Goal: Task Accomplishment & Management: Manage account settings

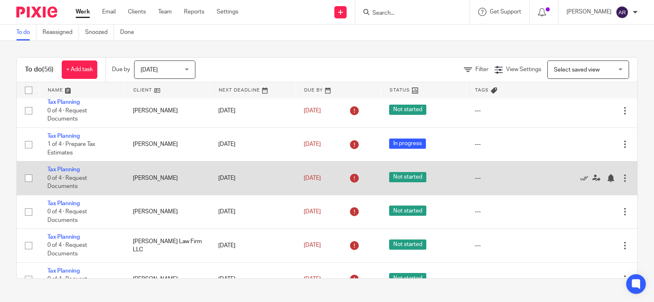
scroll to position [1676, 0]
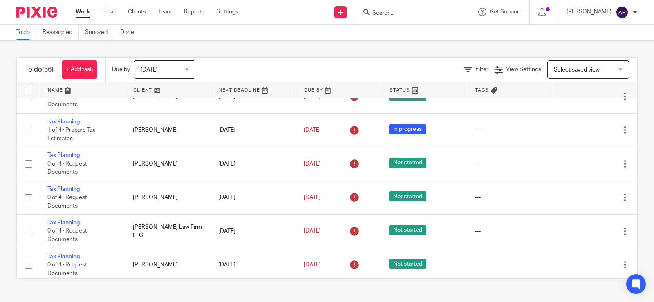
click at [30, 90] on input "checkbox" at bounding box center [29, 91] width 16 height 16
checkbox input "true"
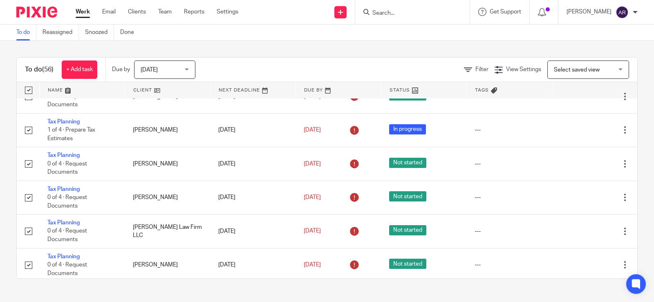
checkbox input "true"
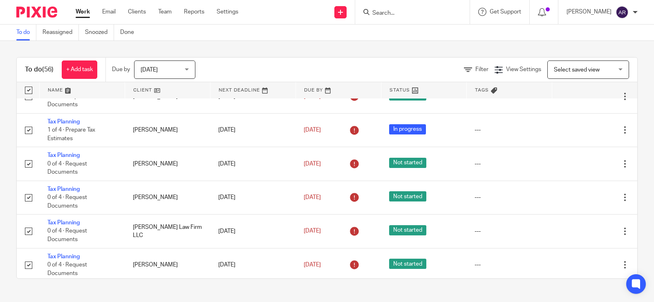
checkbox input "true"
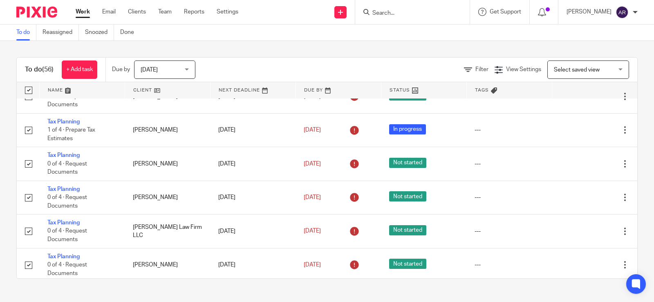
checkbox input "true"
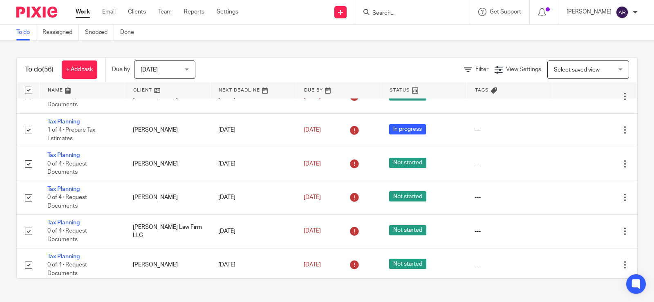
checkbox input "true"
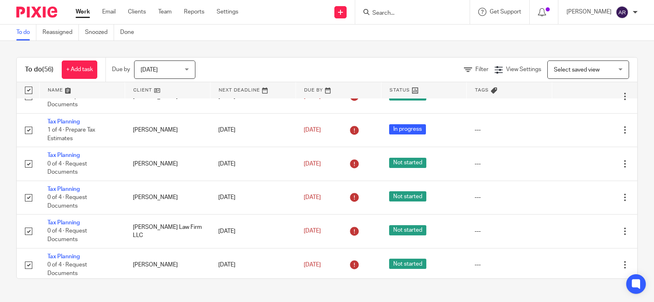
checkbox input "true"
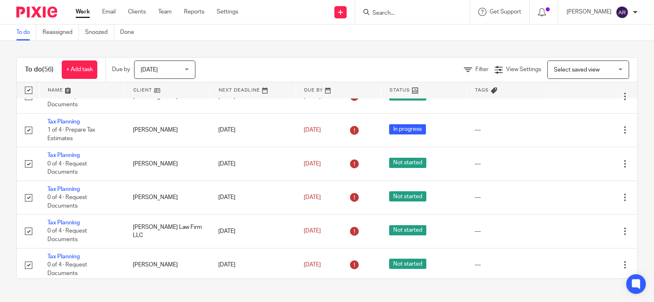
checkbox input "true"
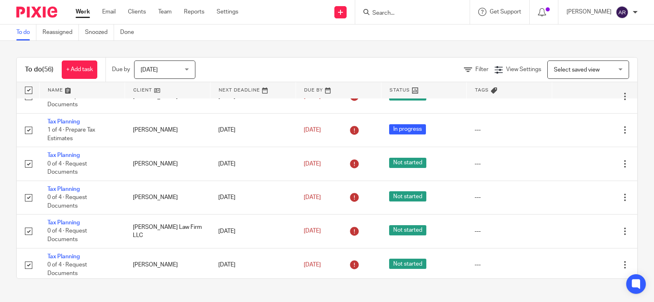
checkbox input "true"
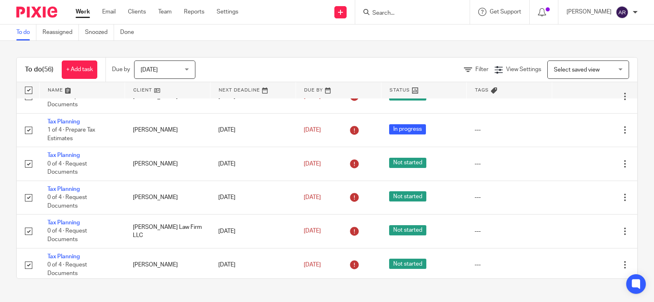
checkbox input "true"
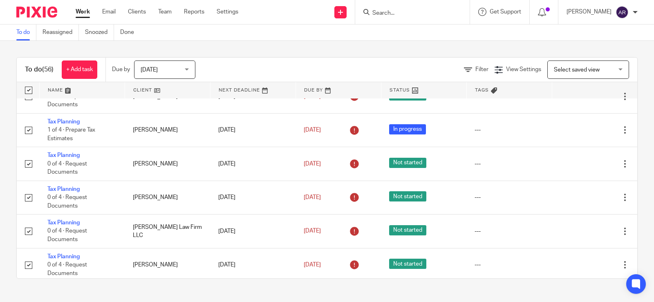
checkbox input "true"
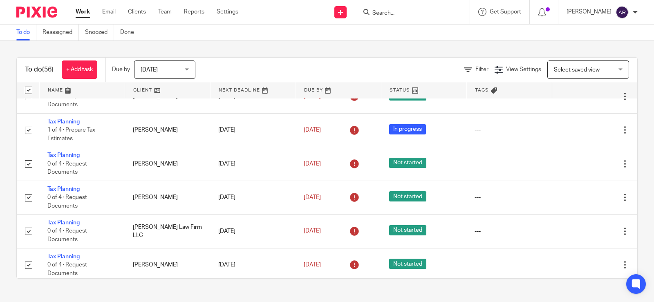
checkbox input "true"
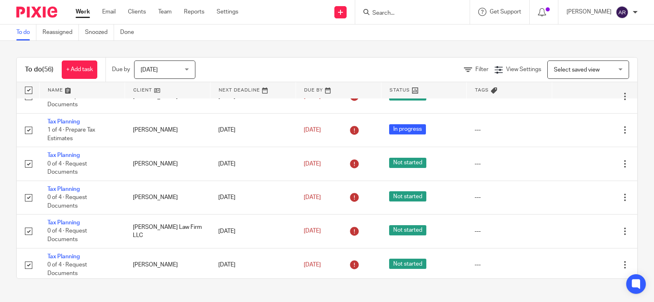
checkbox input "true"
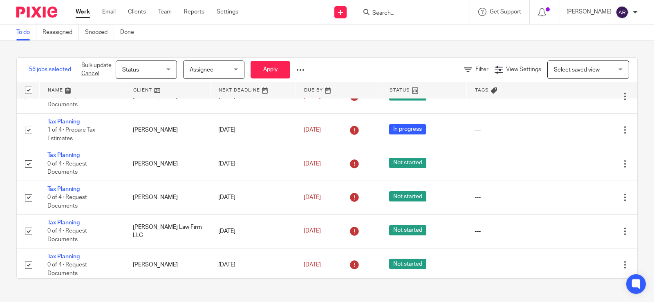
click at [300, 67] on div at bounding box center [300, 70] width 8 height 8
click at [170, 67] on div "Status Status" at bounding box center [146, 69] width 61 height 18
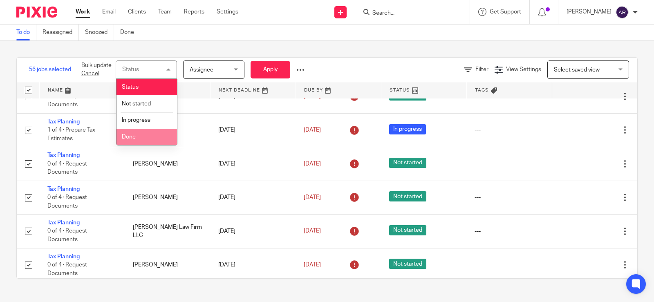
click at [135, 136] on span "Done" at bounding box center [129, 137] width 14 height 6
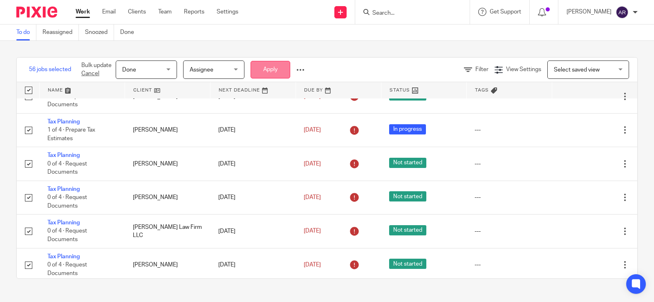
click at [265, 66] on button "Apply" at bounding box center [271, 70] width 40 height 18
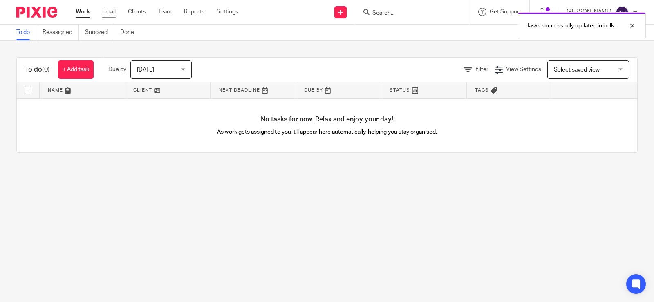
click at [108, 11] on link "Email" at bounding box center [108, 12] width 13 height 8
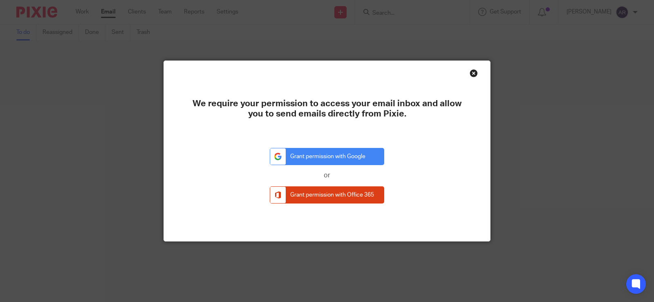
click at [470, 74] on div "Close this dialog window" at bounding box center [474, 73] width 8 height 8
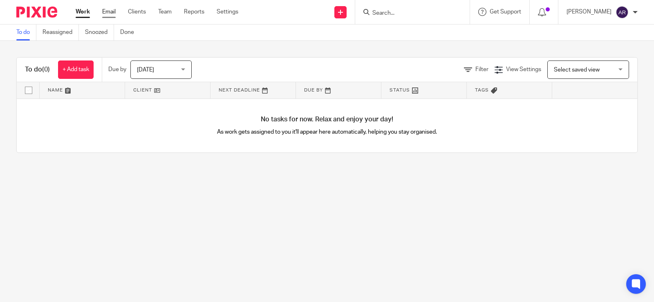
click at [114, 9] on link "Email" at bounding box center [108, 12] width 13 height 8
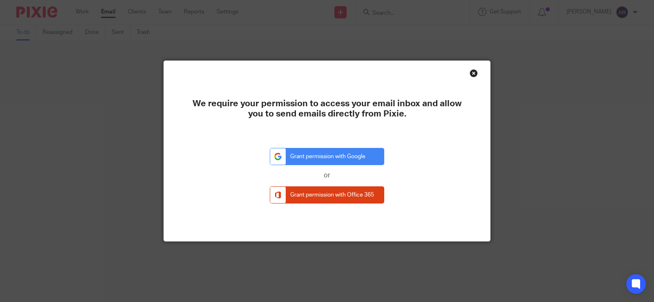
click at [470, 72] on div "Close this dialog window" at bounding box center [474, 73] width 8 height 8
